Goal: Transaction & Acquisition: Purchase product/service

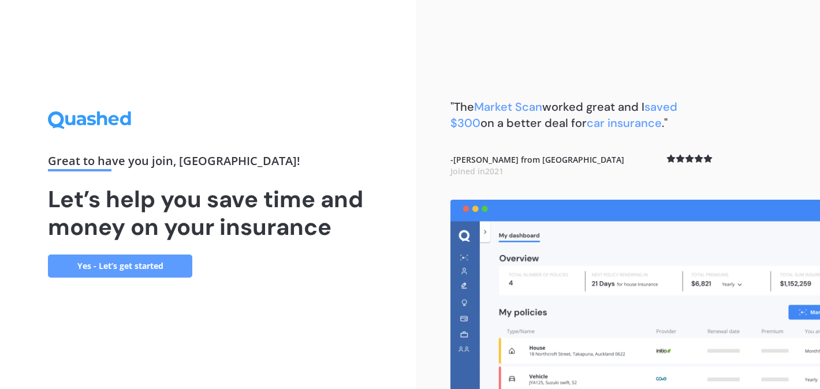
click at [168, 270] on link "Yes - Let’s get started" at bounding box center [120, 266] width 144 height 23
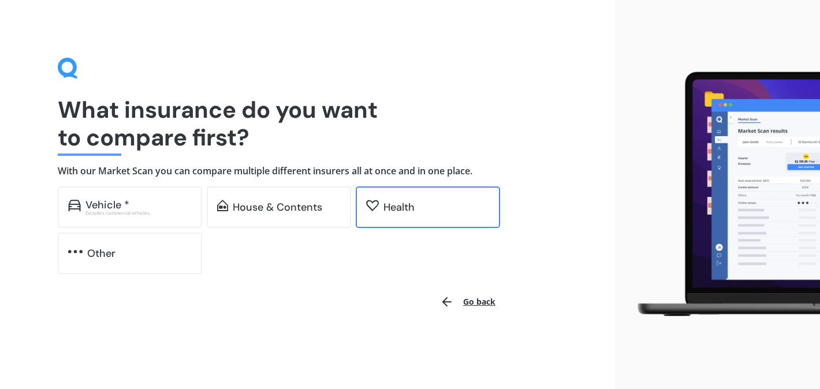
click at [444, 202] on div "Health" at bounding box center [437, 208] width 106 height 12
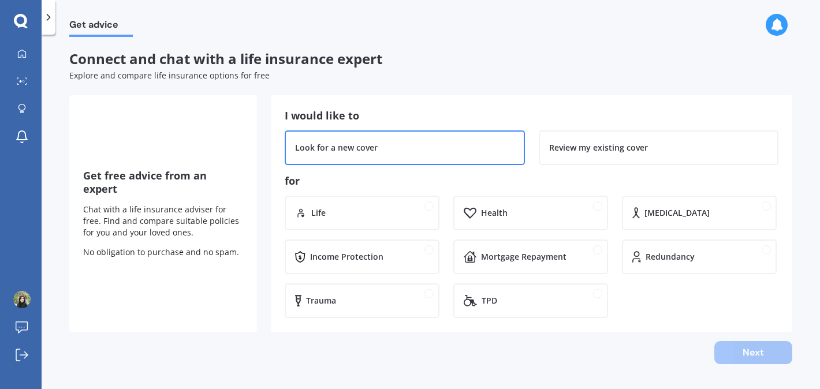
click at [348, 146] on div "Look for a new cover" at bounding box center [336, 148] width 83 height 12
click at [494, 213] on div "Health" at bounding box center [494, 213] width 27 height 12
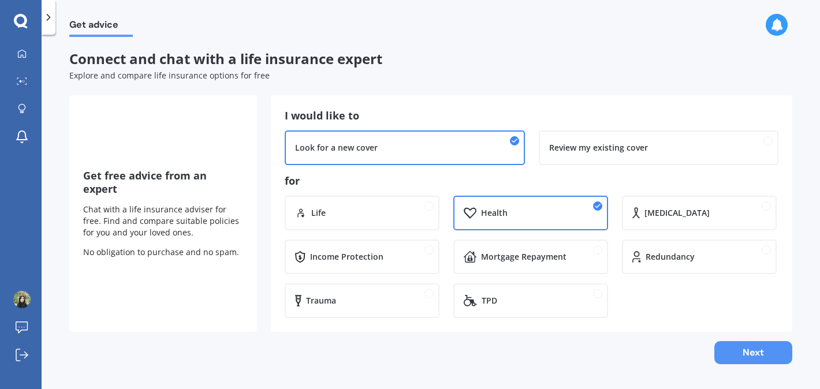
click at [780, 356] on button "Next" at bounding box center [754, 352] width 78 height 23
